Goal: Check status: Check status

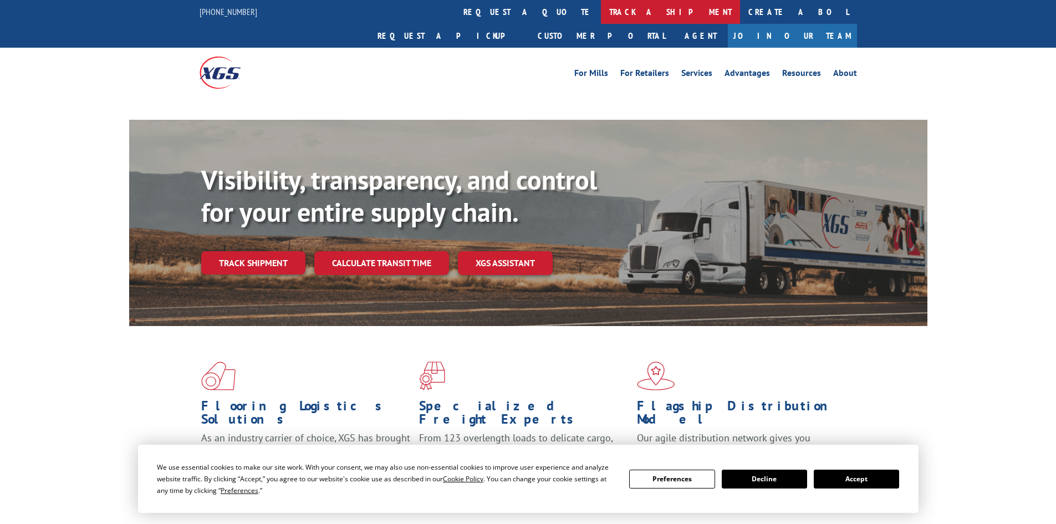
click at [601, 11] on link "track a shipment" at bounding box center [670, 12] width 139 height 24
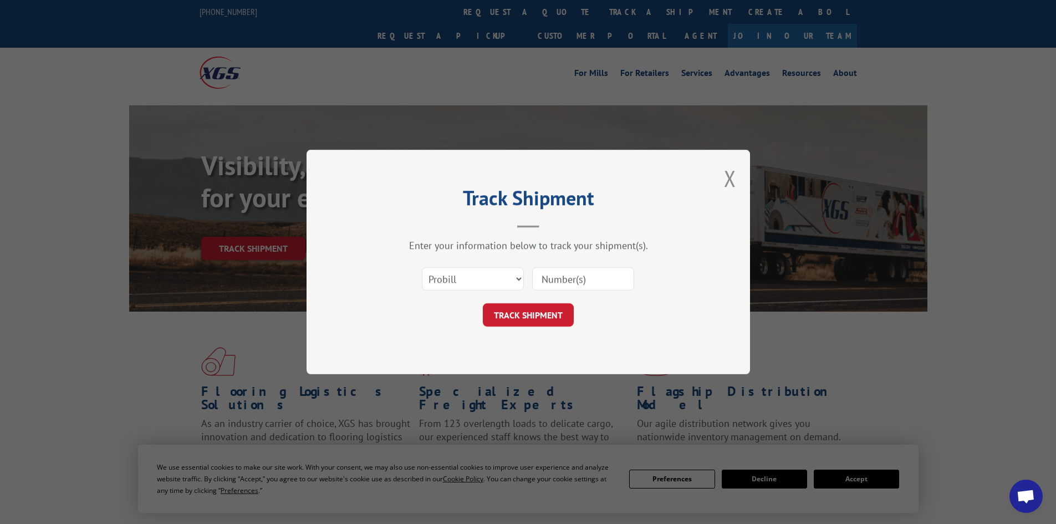
click at [462, 285] on select "Select category... Probill BOL PO" at bounding box center [473, 278] width 102 height 23
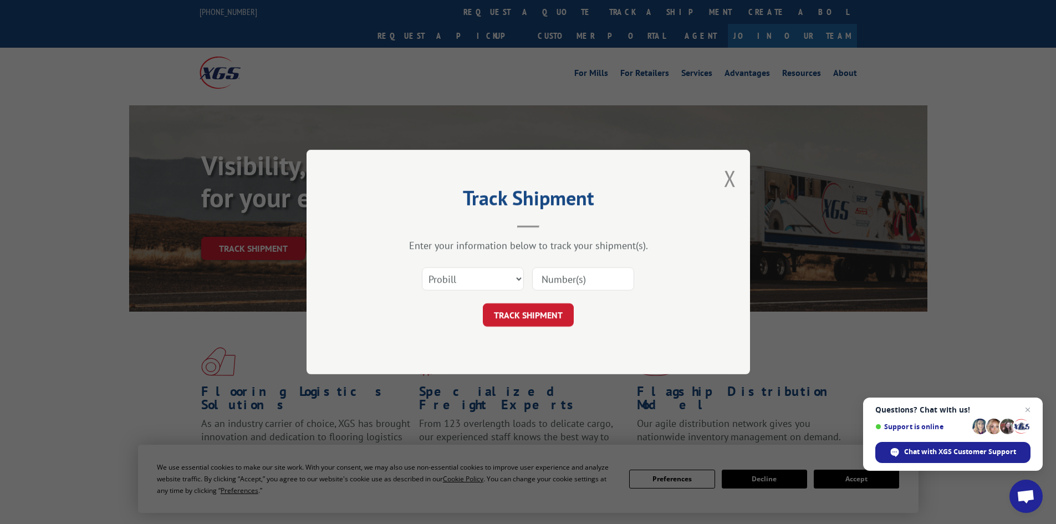
select select "bol"
click at [422, 267] on select "Select category... Probill BOL PO" at bounding box center [473, 278] width 102 height 23
click at [549, 284] on input at bounding box center [583, 278] width 102 height 23
paste input "5092457"
type input "5092457"
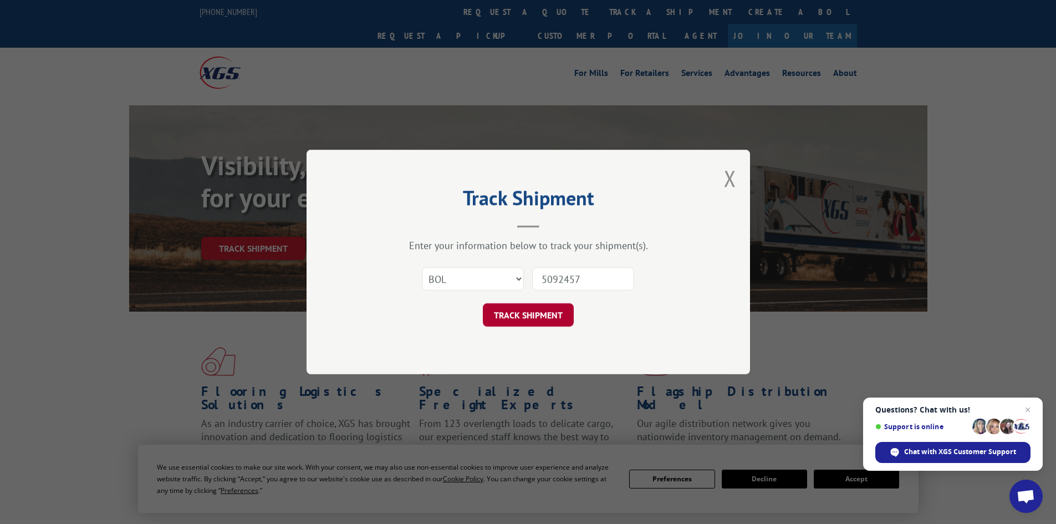
click at [533, 316] on button "TRACK SHIPMENT" at bounding box center [528, 314] width 91 height 23
